Goal: Task Accomplishment & Management: Manage account settings

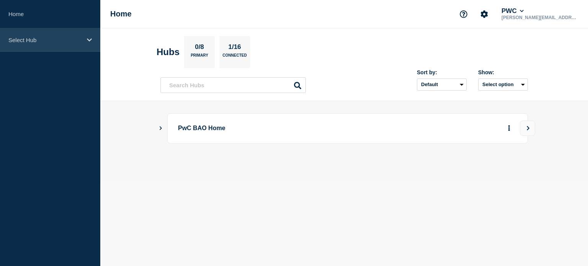
click at [85, 39] on div "Select Hub" at bounding box center [50, 39] width 100 height 23
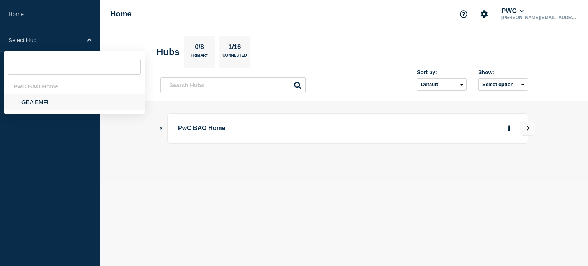
click at [44, 102] on li "GEA EMFI" at bounding box center [74, 102] width 141 height 16
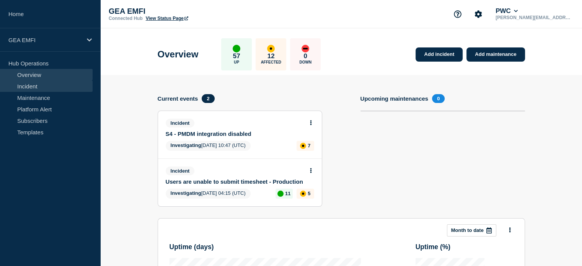
click at [41, 88] on link "Incident" at bounding box center [46, 85] width 93 height 11
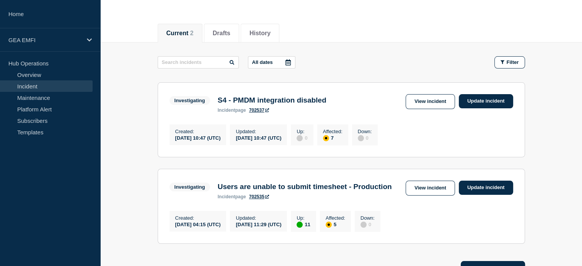
scroll to position [77, 0]
click at [495, 100] on link "Update incident" at bounding box center [486, 101] width 54 height 14
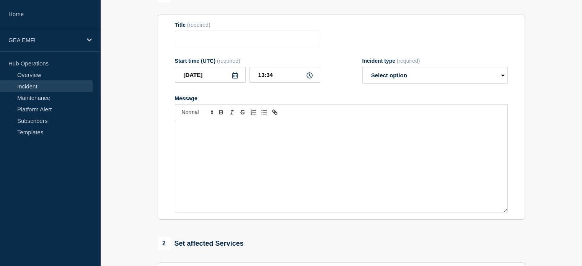
type input "S4 - PMDM integration disabled"
click at [199, 136] on div "Message" at bounding box center [341, 166] width 332 height 92
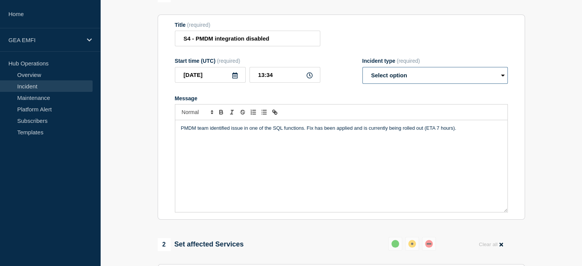
click at [485, 75] on select "Select option Investigating Identified Monitoring Resolved" at bounding box center [435, 75] width 145 height 17
select select "identified"
click at [363, 69] on select "Select option Investigating Identified Monitoring Resolved" at bounding box center [435, 75] width 145 height 17
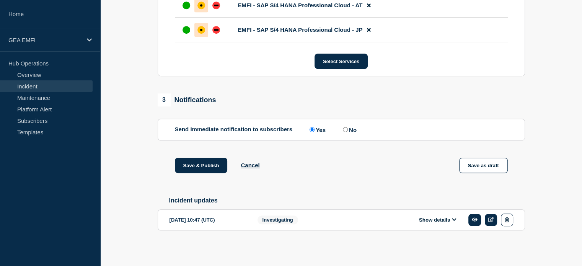
scroll to position [505, 0]
click at [201, 163] on button "Save & Publish" at bounding box center [201, 165] width 53 height 15
